Goal: Task Accomplishment & Management: Use online tool/utility

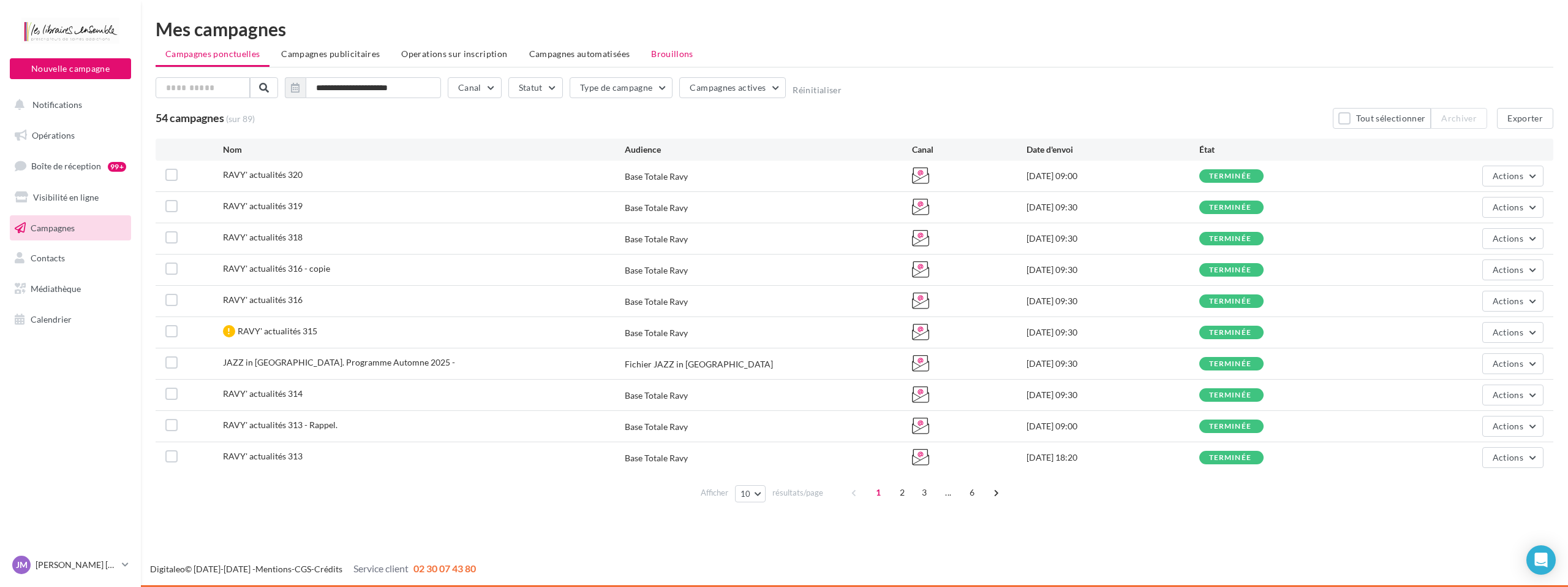
click at [668, 53] on span "Brouillons" at bounding box center [673, 53] width 43 height 11
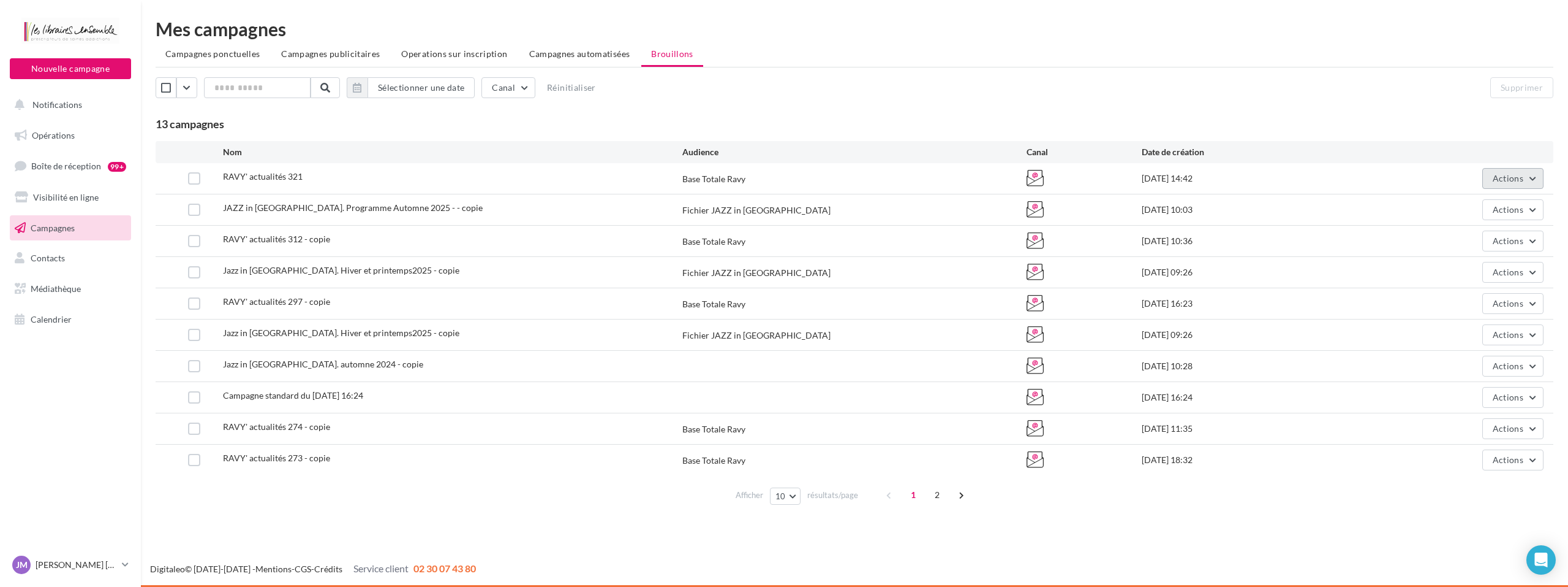
click at [1537, 184] on button "Actions" at bounding box center [1513, 178] width 61 height 21
click at [1476, 211] on button "Editer" at bounding box center [1482, 207] width 123 height 32
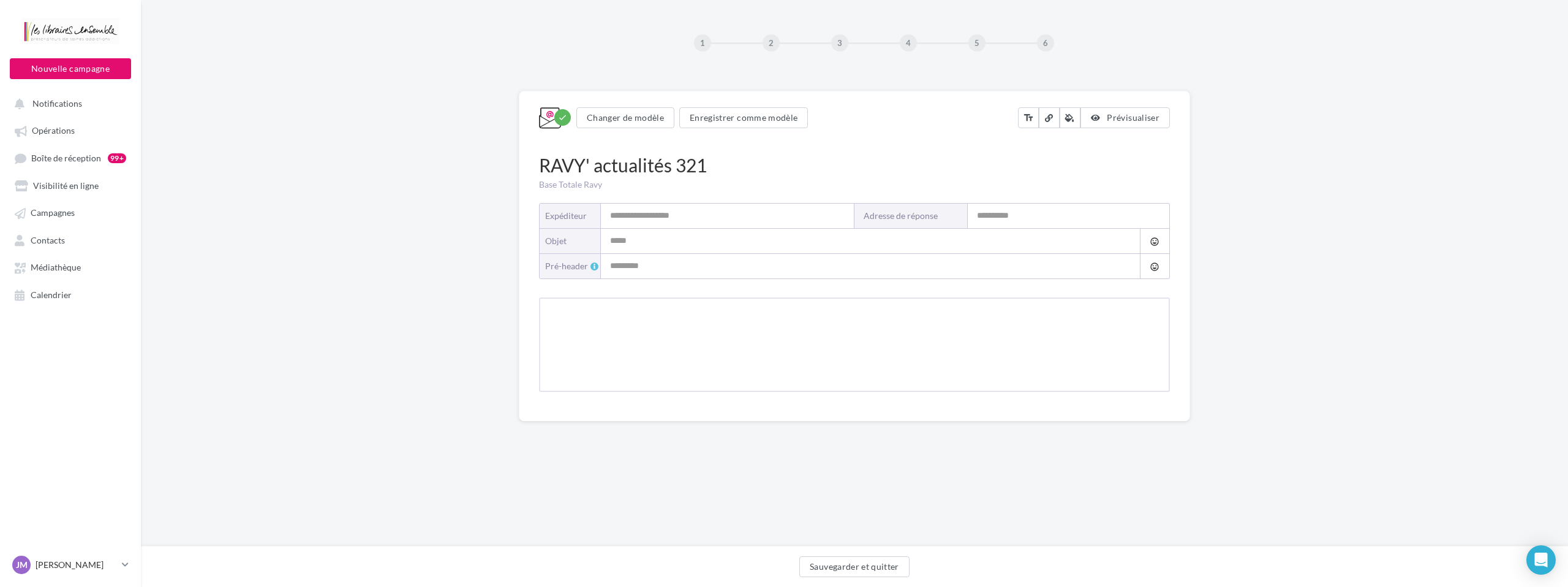
type input "**********"
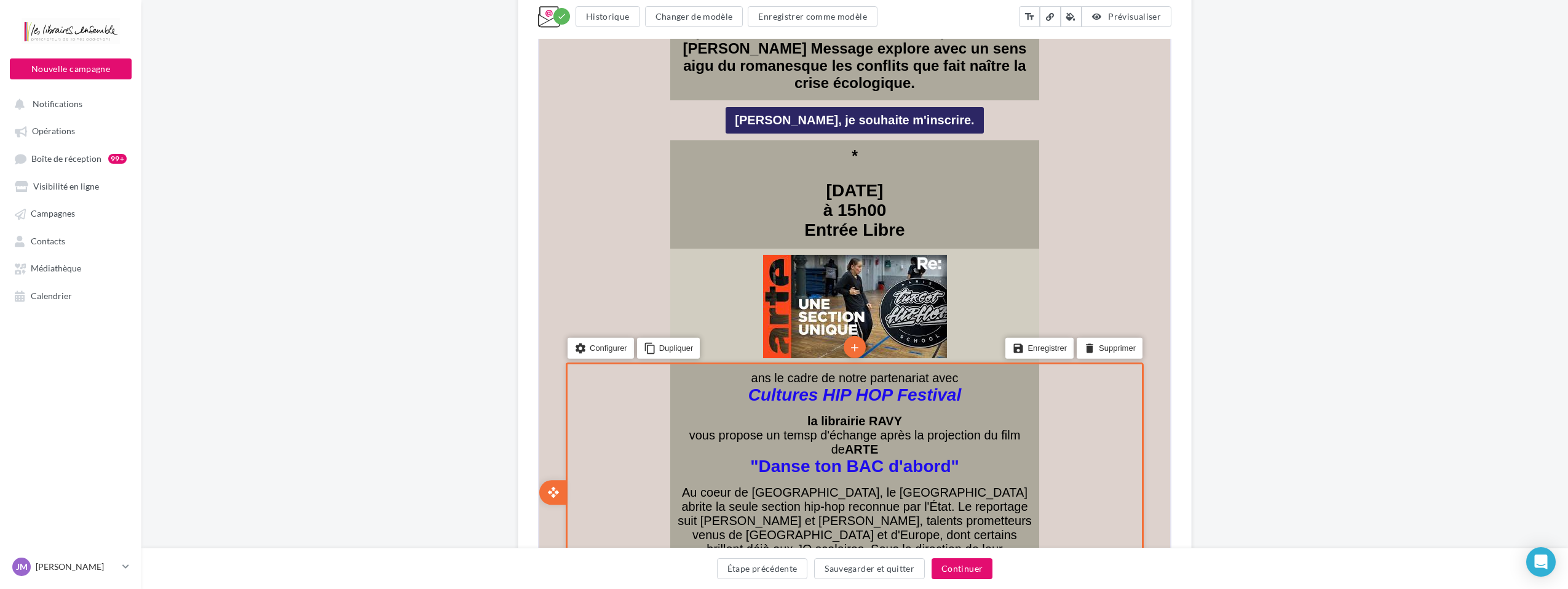
scroll to position [43, 0]
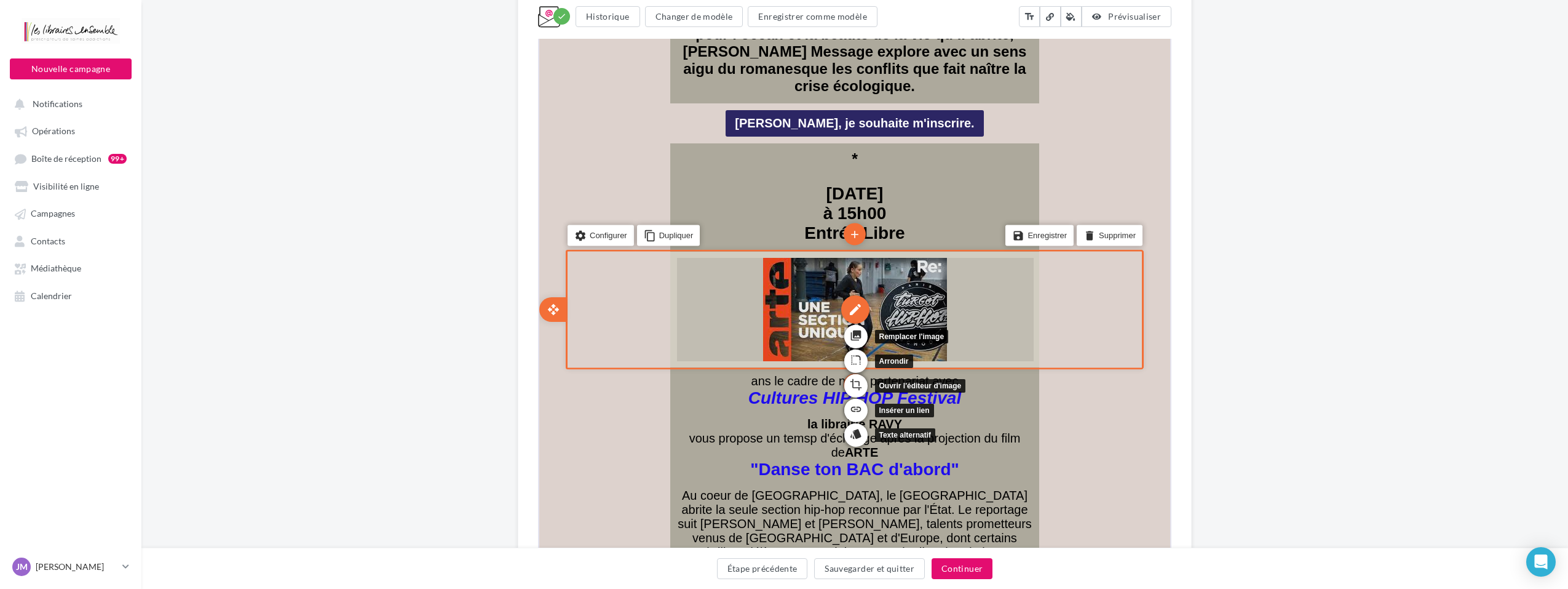
click at [842, 294] on div "edit" at bounding box center [854, 308] width 29 height 29
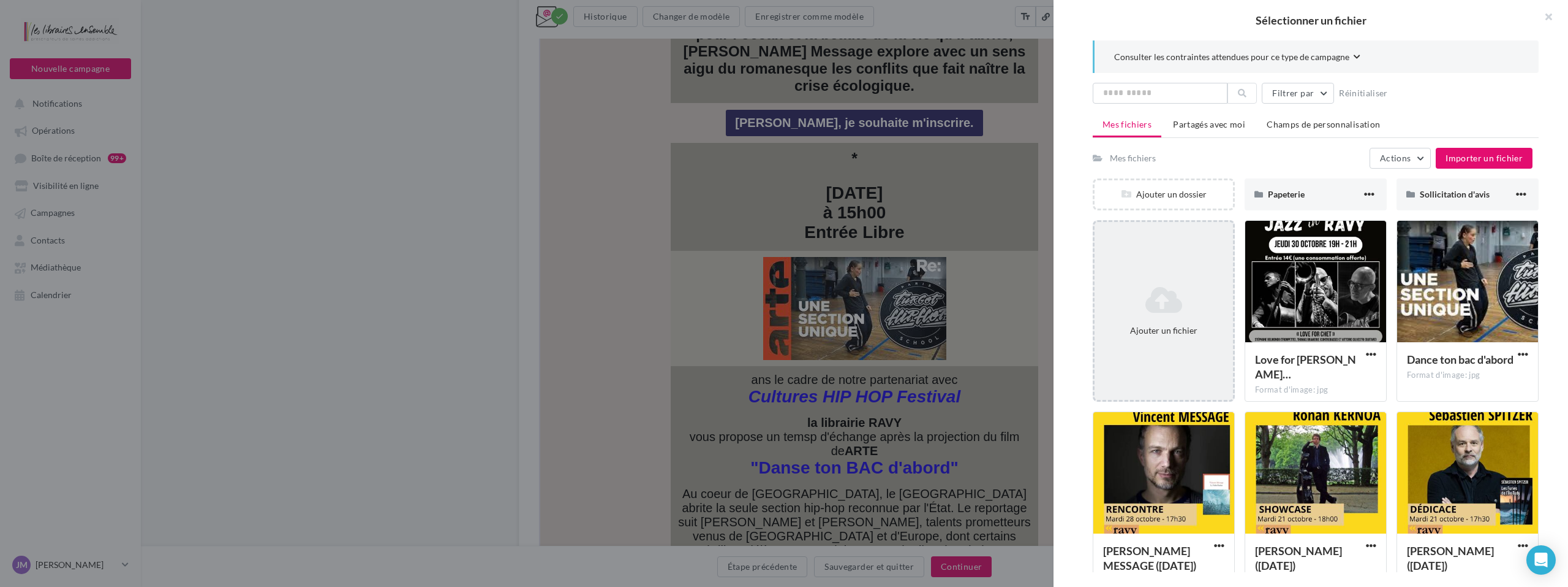
click at [1177, 317] on div "Ajouter un fichier" at bounding box center [1164, 311] width 138 height 61
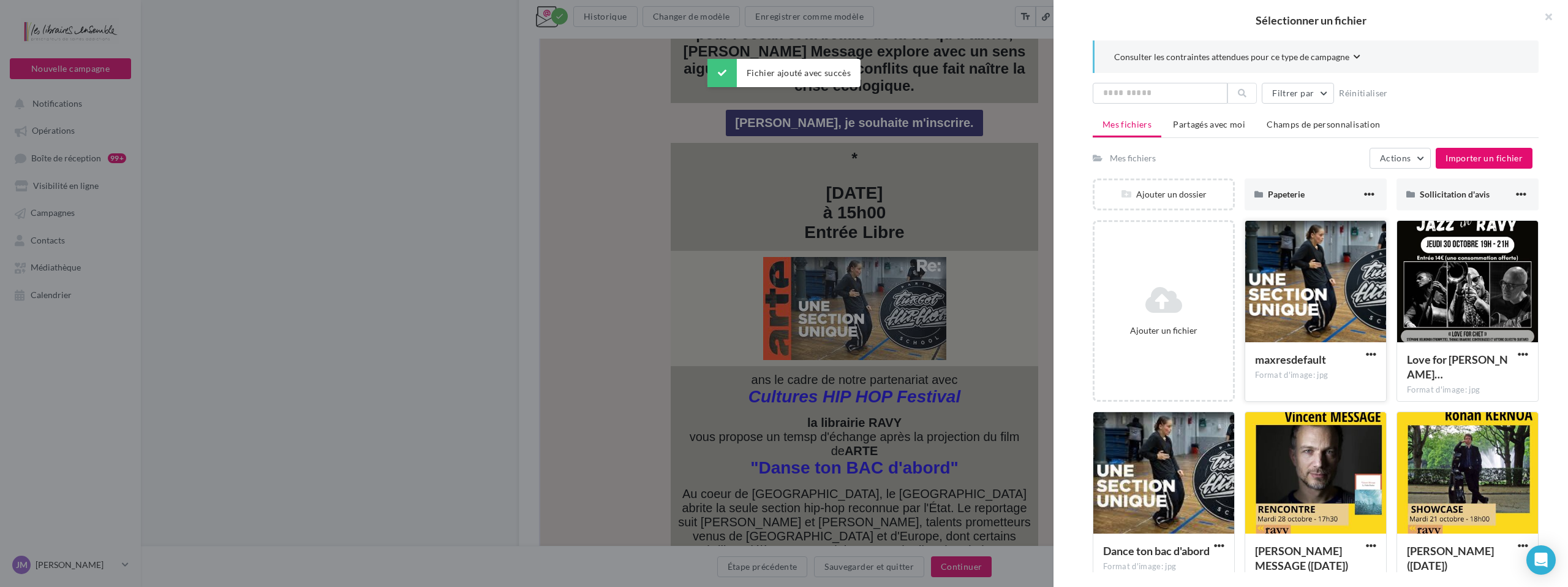
click at [1312, 274] on div at bounding box center [1316, 282] width 141 height 123
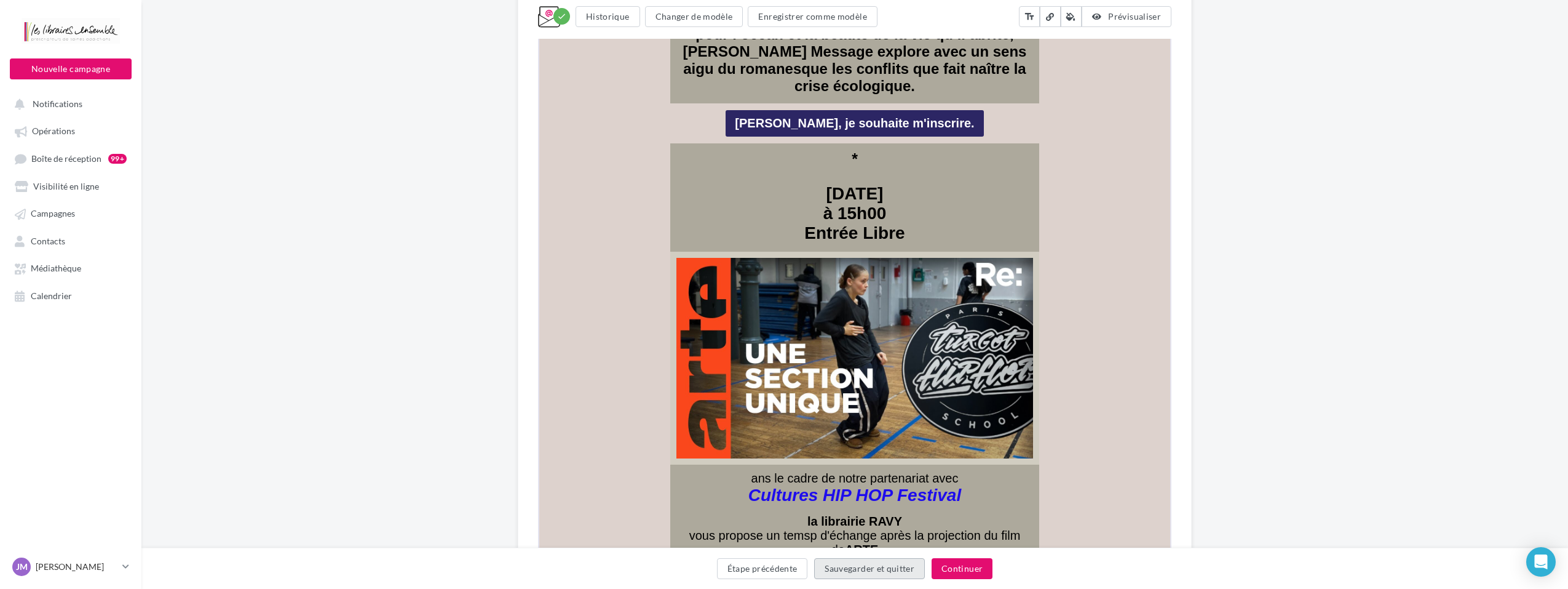
click at [899, 572] on button "Sauvegarder et quitter" at bounding box center [869, 568] width 110 height 21
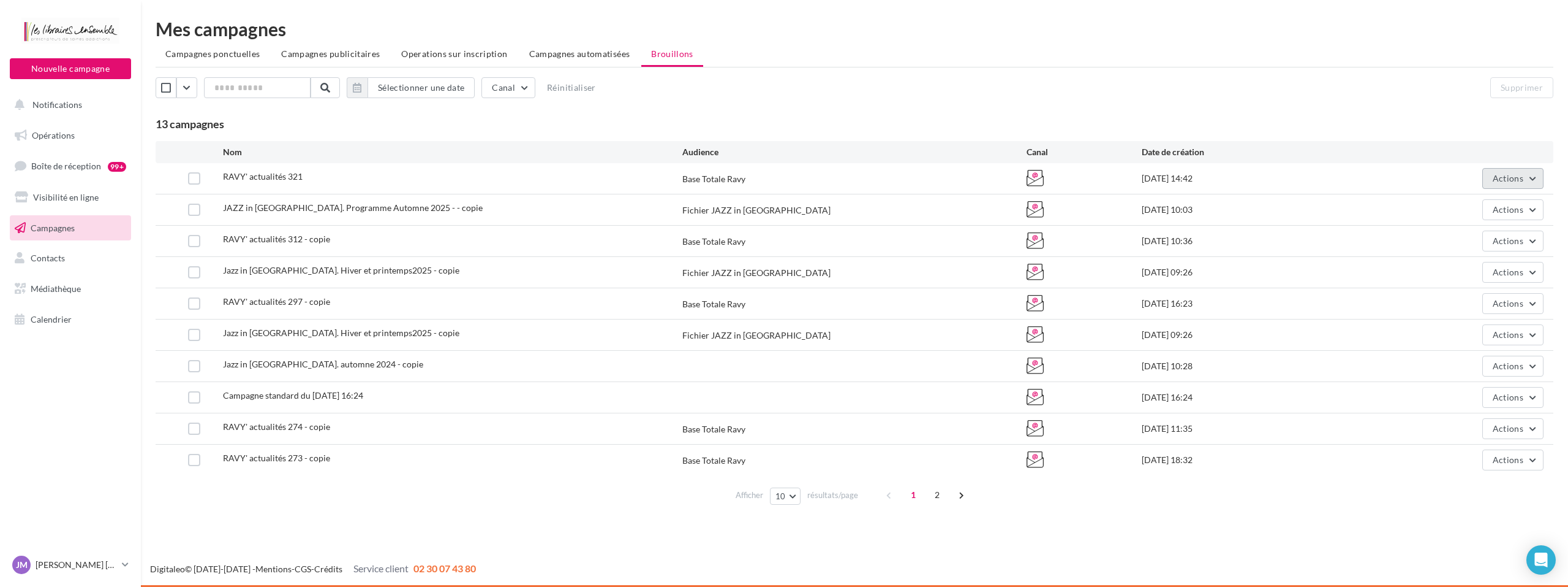
click at [1490, 181] on button "Actions" at bounding box center [1513, 178] width 61 height 21
click at [1454, 209] on button "Editer" at bounding box center [1482, 207] width 123 height 32
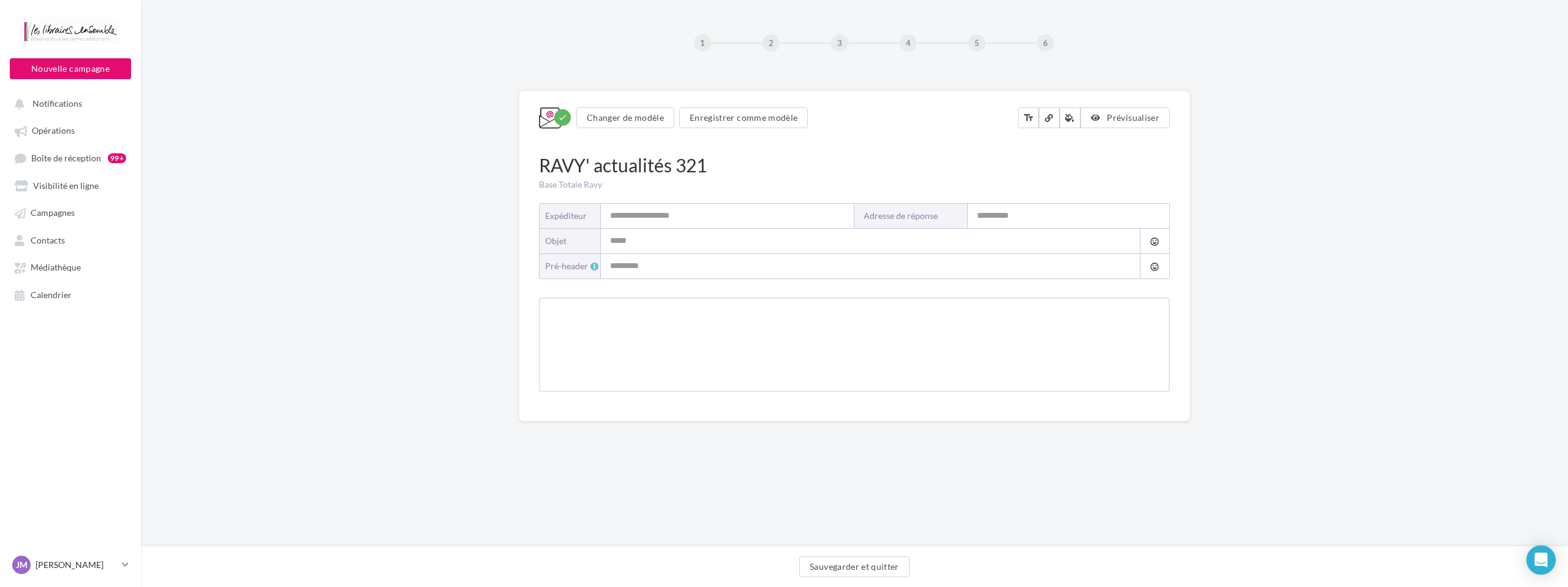
type input "**********"
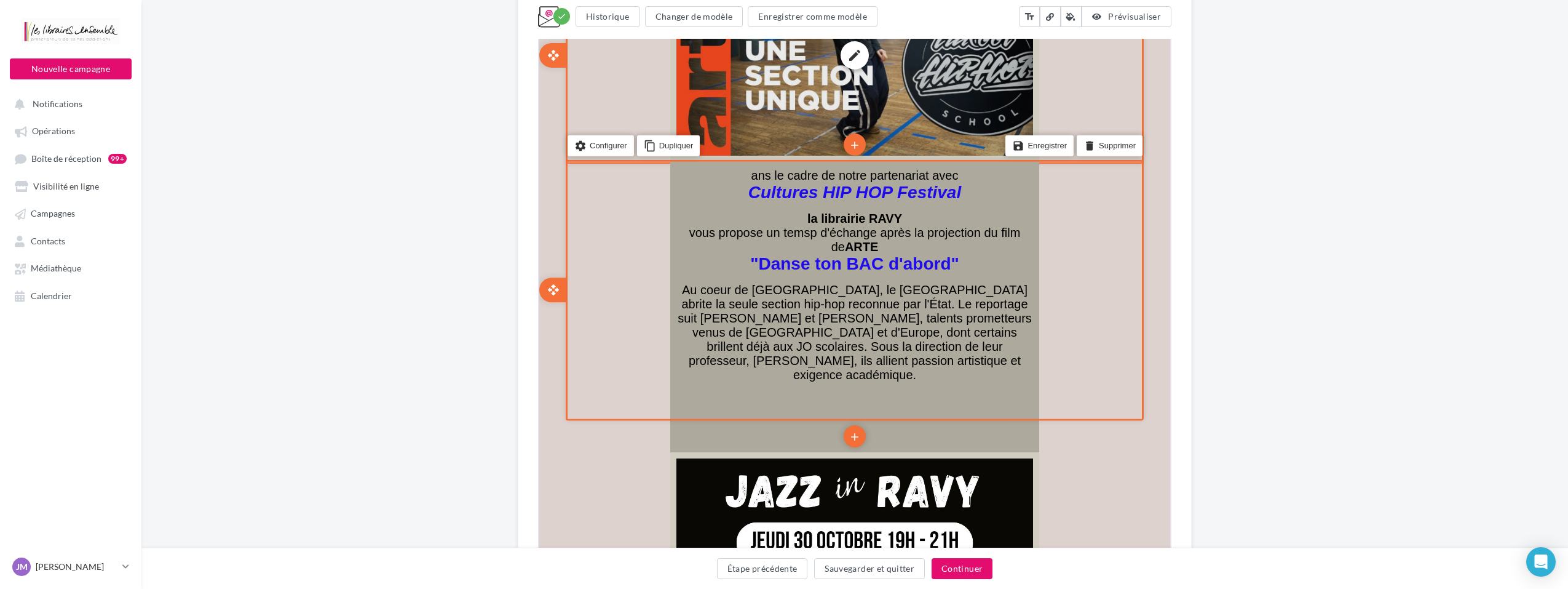
scroll to position [4097, 0]
